Goal: Transaction & Acquisition: Purchase product/service

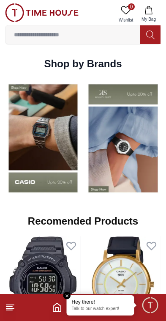
scroll to position [633, 0]
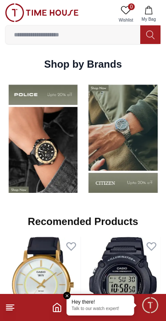
click at [112, 174] on img at bounding box center [124, 139] width 76 height 119
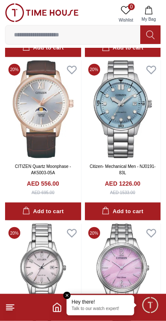
scroll to position [1196, 0]
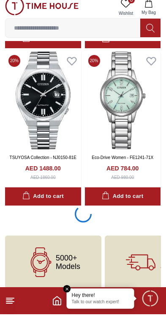
scroll to position [1680, 0]
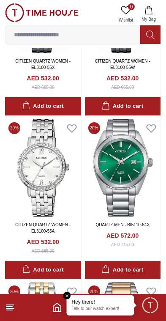
scroll to position [3878, 0]
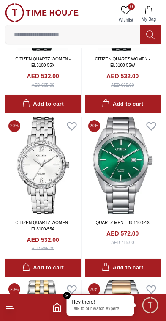
click at [136, 168] on img at bounding box center [123, 166] width 76 height 98
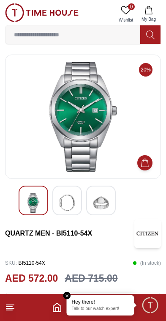
click at [67, 197] on img at bounding box center [67, 203] width 15 height 20
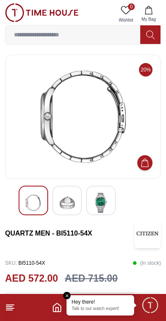
click at [97, 198] on img at bounding box center [101, 203] width 15 height 20
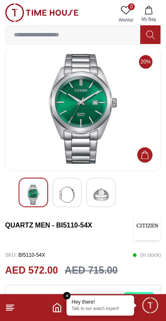
scroll to position [8, 0]
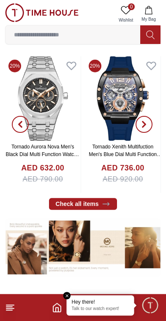
scroll to position [183, 0]
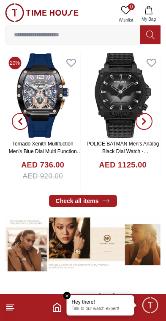
click at [105, 31] on input at bounding box center [73, 34] width 135 height 17
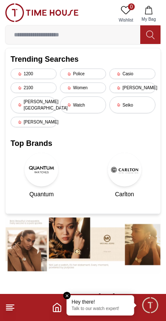
scroll to position [133, 0]
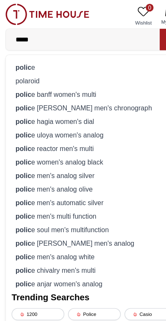
type input "******"
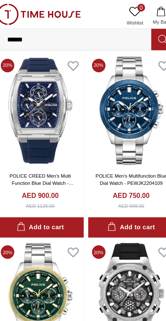
scroll to position [1346, 0]
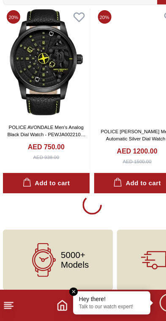
scroll to position [4775, 0]
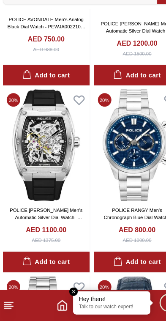
scroll to position [4877, 0]
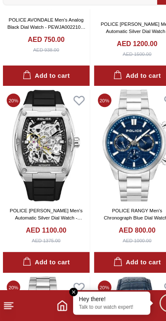
click at [58, 222] on link "POLICE [PERSON_NAME] Men's Automatic Silver Dial Watch - PEWJR0005902" at bounding box center [43, 230] width 64 height 17
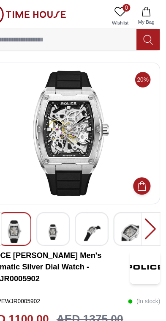
click at [60, 197] on img at bounding box center [67, 203] width 15 height 21
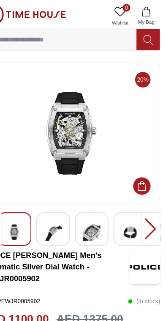
click at [94, 201] on img at bounding box center [101, 203] width 15 height 21
